Goal: Information Seeking & Learning: Learn about a topic

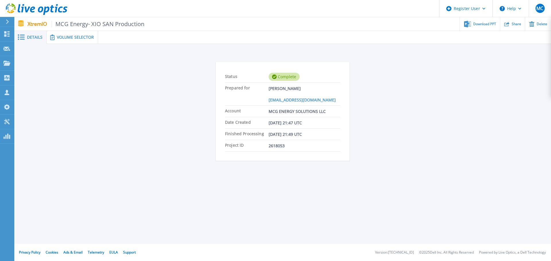
click at [75, 25] on span "MCG Energy- XIO SAN Production" at bounding box center [98, 24] width 93 height 7
click at [65, 35] on span "Volume Selector" at bounding box center [75, 37] width 37 height 4
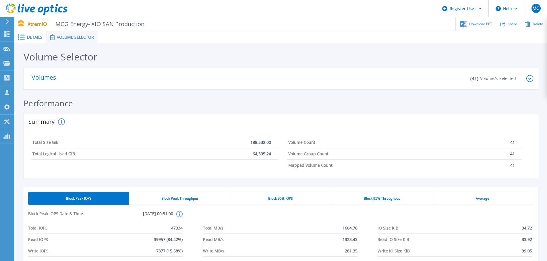
click at [33, 35] on span "Details" at bounding box center [34, 37] width 15 height 4
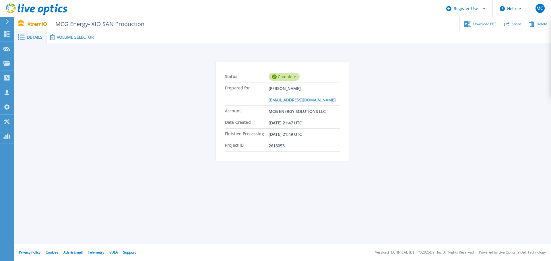
click at [66, 39] on span "Volume Selector" at bounding box center [75, 37] width 37 height 4
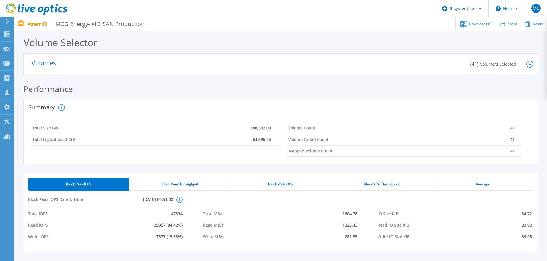
scroll to position [57, 0]
